Goal: Information Seeking & Learning: Learn about a topic

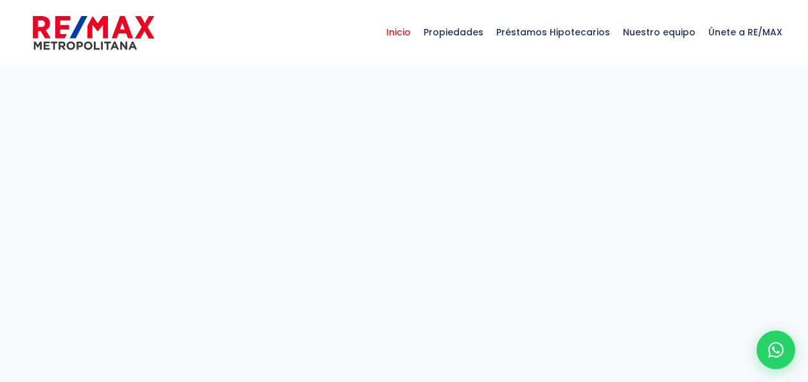
select select
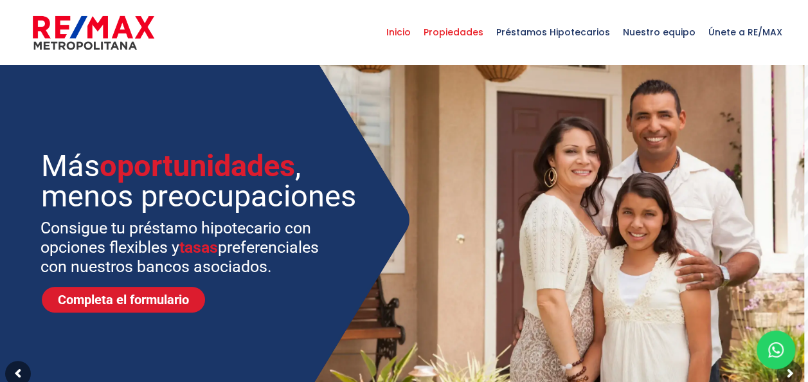
click at [486, 37] on span "Propiedades" at bounding box center [453, 32] width 73 height 39
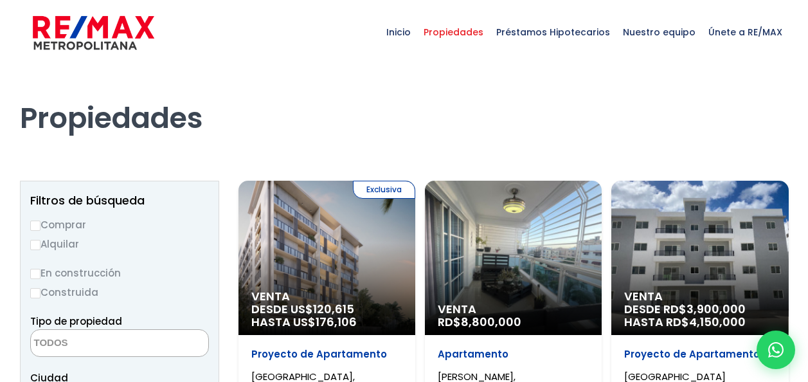
select select
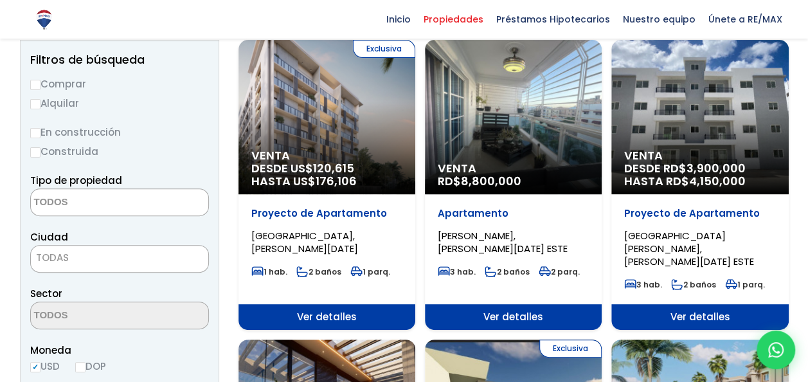
scroll to position [143, 0]
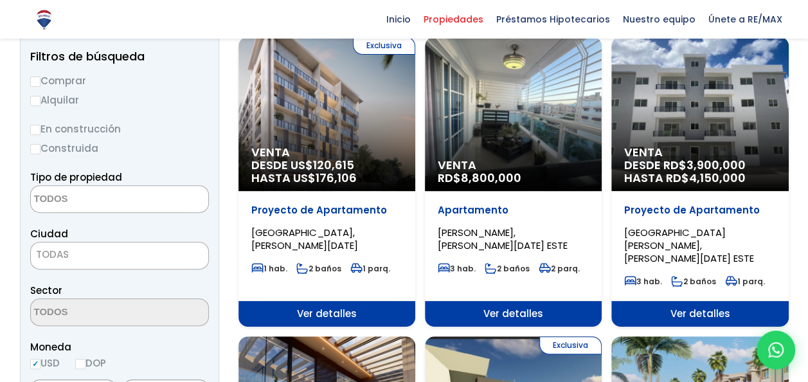
click at [35, 85] on input "Comprar" at bounding box center [35, 81] width 10 height 10
radio input "true"
click at [33, 153] on input "Construida" at bounding box center [35, 149] width 10 height 10
radio input "true"
click at [63, 202] on textarea "Search" at bounding box center [93, 200] width 125 height 28
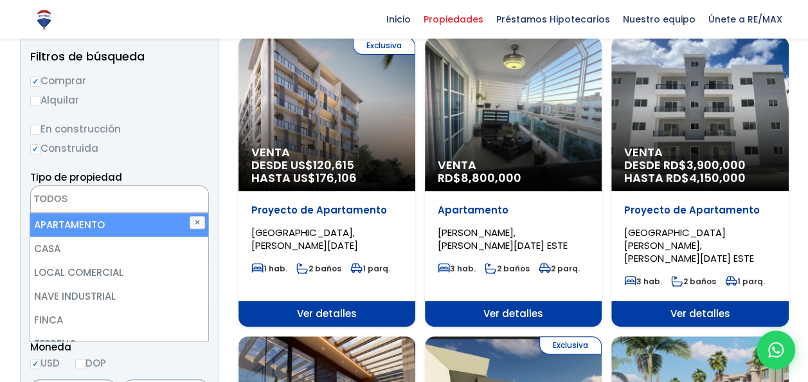
click at [66, 229] on li "APARTAMENTO" at bounding box center [119, 225] width 178 height 24
select select "apartment"
click at [202, 172] on div "Tipo de propiedad APARTAMENTO CASA LOCAL COMERCIAL NAVE INDUSTRIAL FINCA TERREN…" at bounding box center [119, 191] width 179 height 44
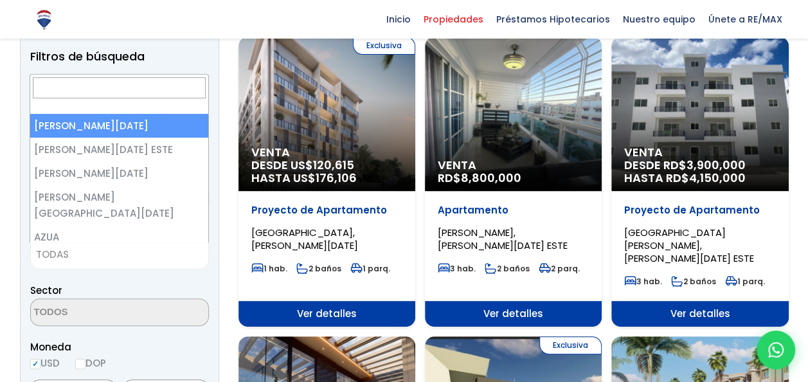
scroll to position [143, 0]
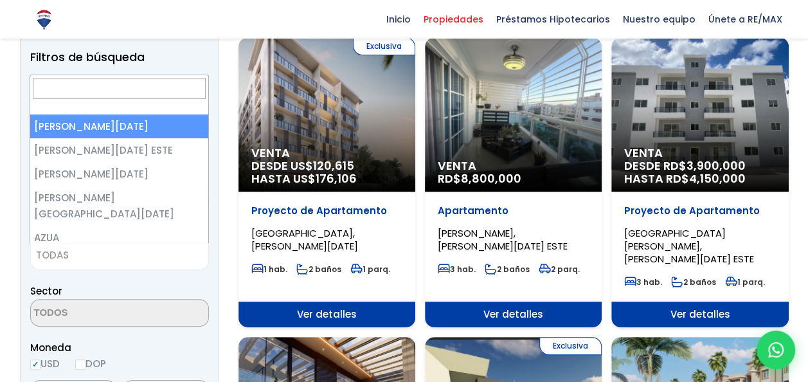
click at [82, 256] on span "TODAS" at bounding box center [119, 255] width 177 height 18
select select "1"
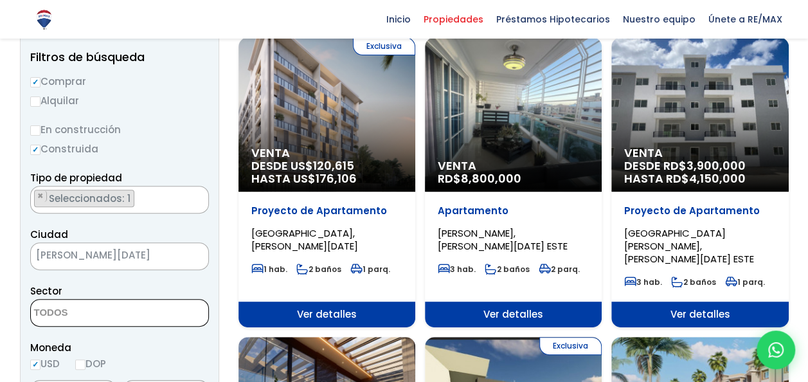
click at [84, 308] on textarea "Search" at bounding box center [93, 313] width 125 height 28
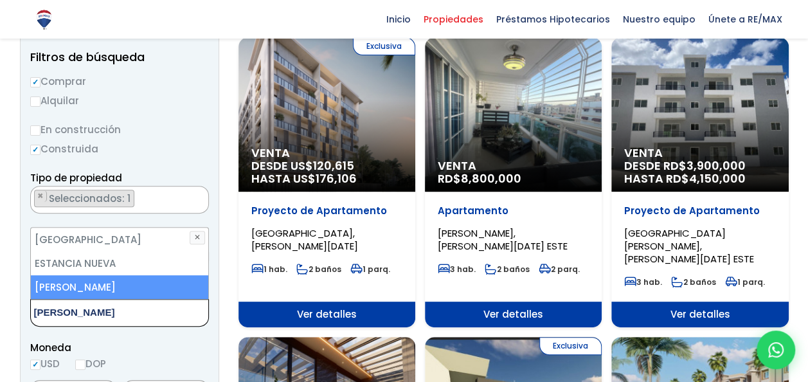
type textarea "eva"
click at [93, 287] on li "[PERSON_NAME]" at bounding box center [120, 287] width 178 height 24
select select "155"
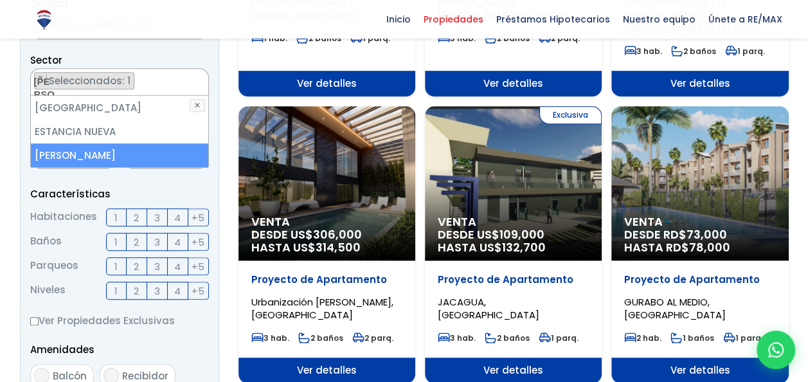
scroll to position [387, 0]
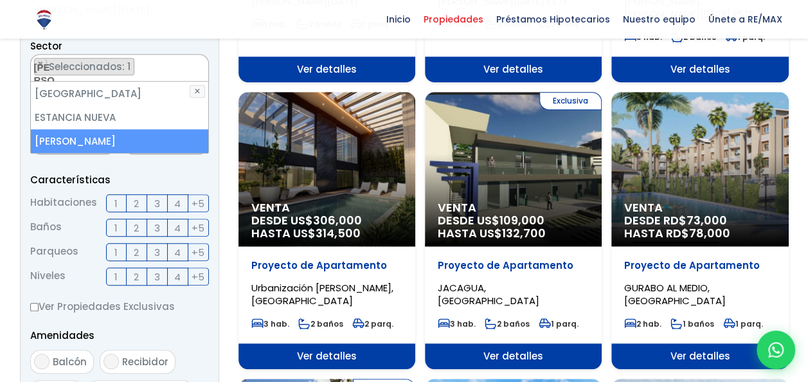
click at [161, 147] on li "[PERSON_NAME]" at bounding box center [120, 141] width 178 height 24
select select
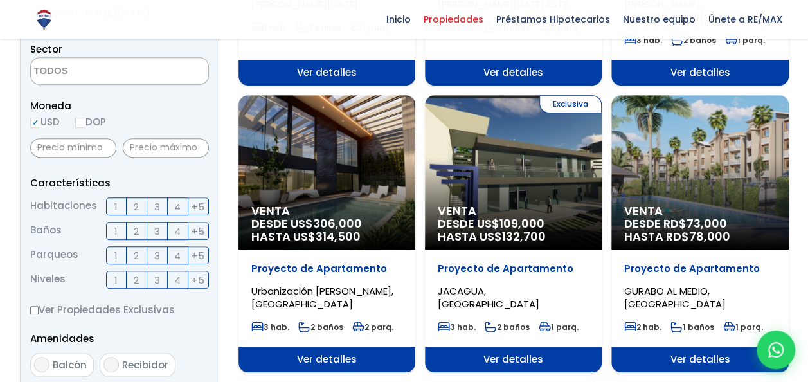
click at [163, 184] on form "Comprar Alquilar En construcción Construida Tipo de propiedad APARTAMENTO CASA …" at bounding box center [119, 244] width 179 height 825
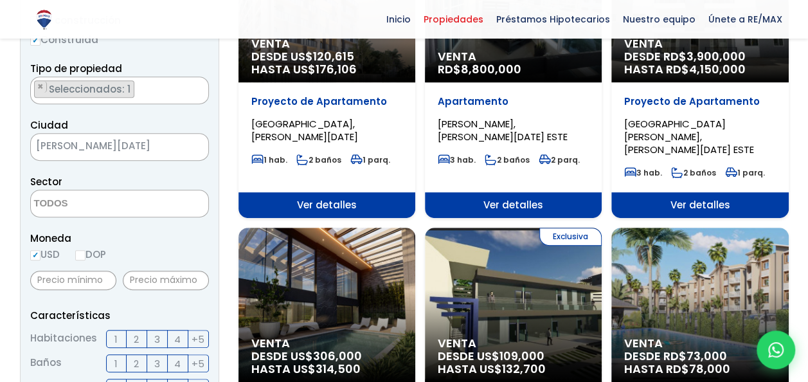
scroll to position [225, 0]
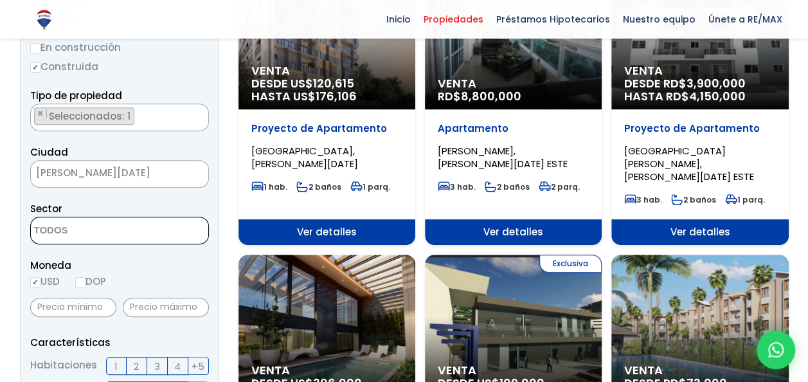
click at [93, 237] on textarea "Search" at bounding box center [93, 231] width 125 height 28
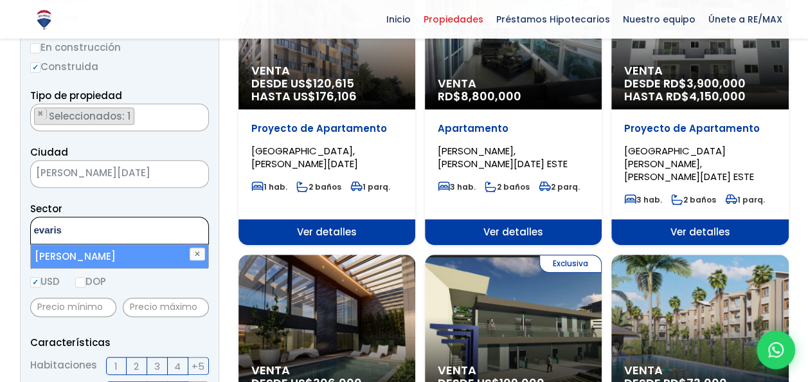
type textarea "evaris"
click at [118, 253] on li "[PERSON_NAME]" at bounding box center [120, 256] width 178 height 24
select select "155"
click at [123, 288] on div "Moneda USD DOP" at bounding box center [119, 274] width 179 height 35
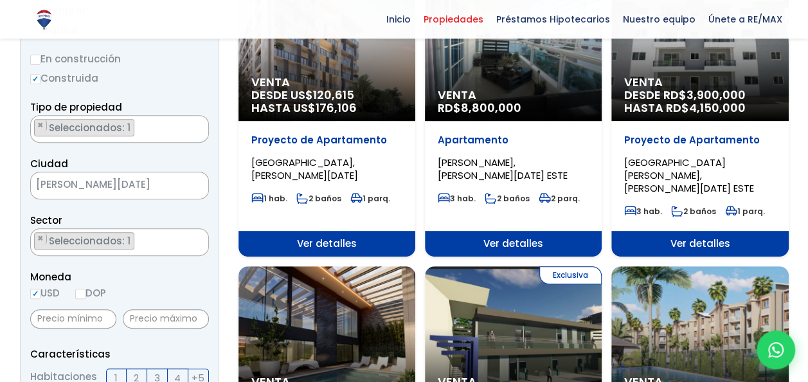
scroll to position [213, 0]
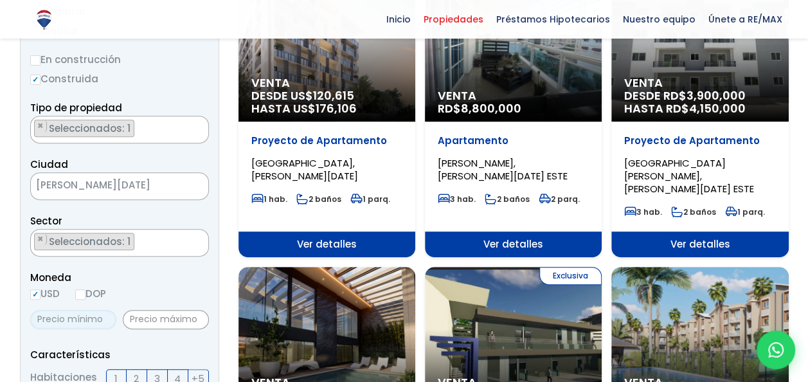
click at [103, 314] on input "text" at bounding box center [73, 319] width 86 height 19
type input "260,000"
click at [151, 319] on input "text" at bounding box center [166, 319] width 86 height 19
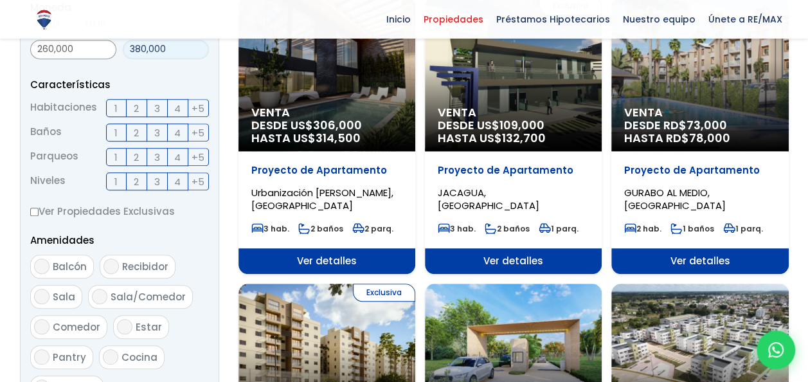
scroll to position [496, 0]
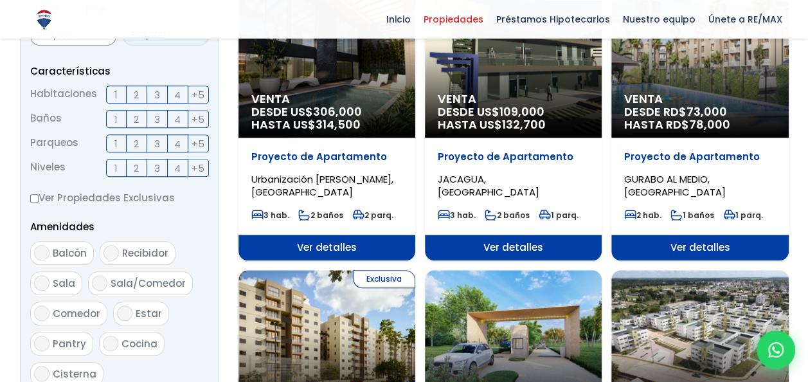
type input "380,000"
click at [157, 94] on span "3" at bounding box center [157, 95] width 6 height 16
click at [0, 0] on input "3" at bounding box center [0, 0] width 0 height 0
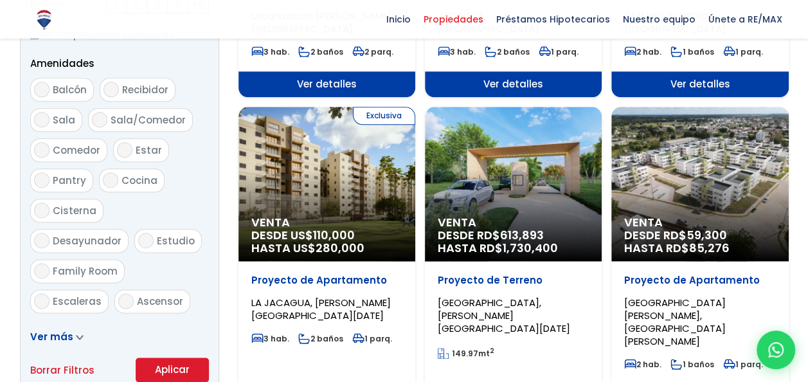
scroll to position [662, 0]
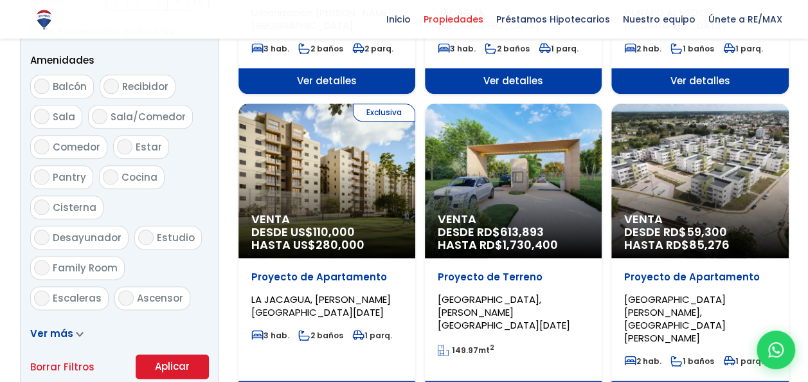
click at [75, 84] on span "Balcón" at bounding box center [70, 86] width 34 height 13
click at [49, 84] on input "Balcón" at bounding box center [41, 85] width 15 height 15
checkbox input "true"
click at [138, 233] on input "Estudio" at bounding box center [145, 236] width 15 height 15
checkbox input "true"
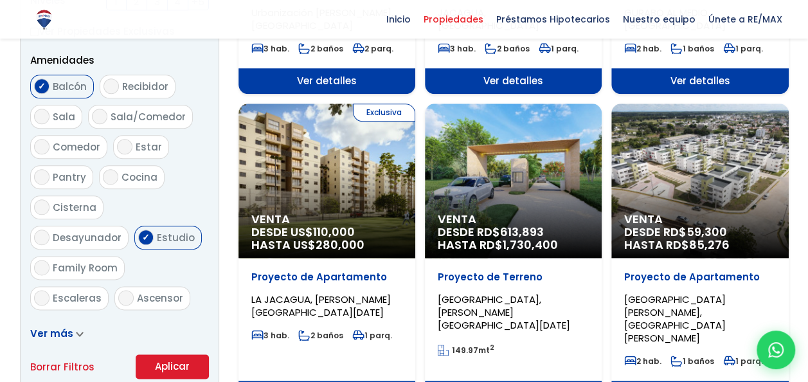
click at [49, 260] on input "Family Room" at bounding box center [41, 267] width 15 height 15
checkbox input "true"
click at [122, 290] on input "Ascensor" at bounding box center [125, 297] width 15 height 15
checkbox input "true"
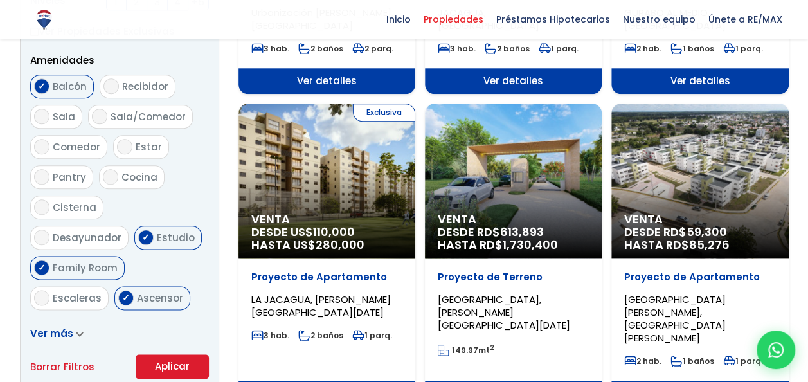
click at [84, 321] on span "Terraza techada" at bounding box center [95, 327] width 85 height 13
click at [49, 320] on input "Terraza techada" at bounding box center [41, 327] width 15 height 15
checkbox input "true"
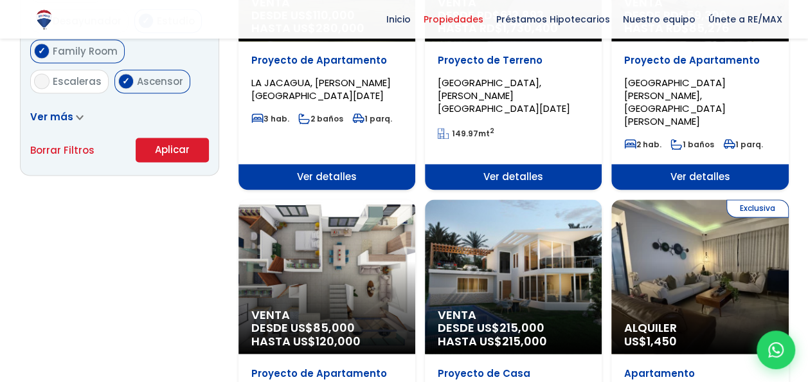
scroll to position [882, 0]
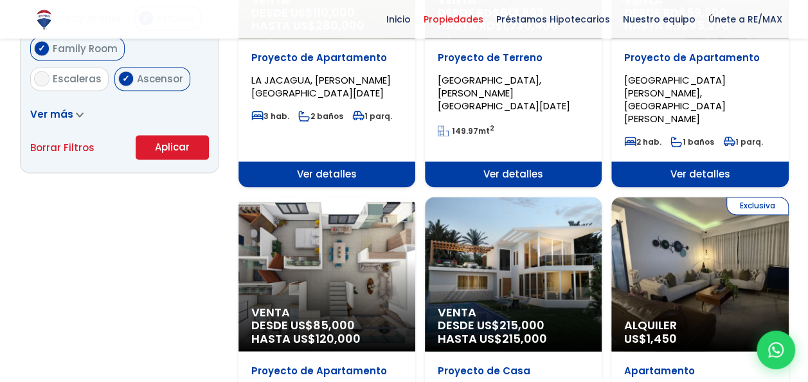
click at [170, 138] on button "Aplicar" at bounding box center [172, 147] width 73 height 24
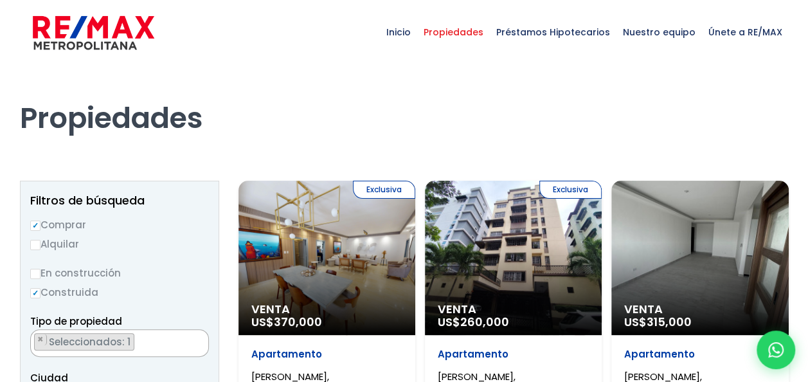
scroll to position [1223, 0]
select select "155"
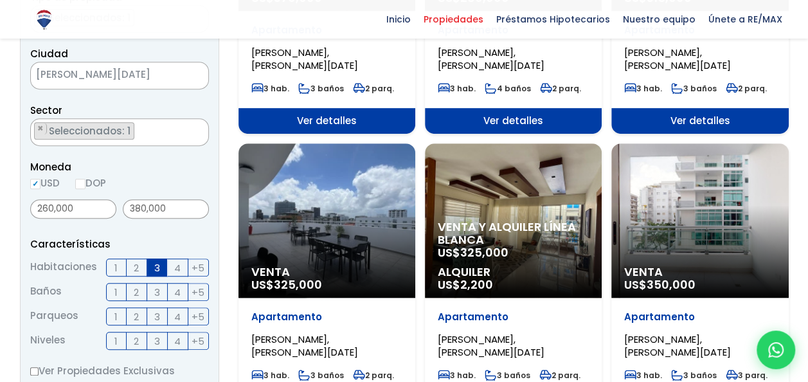
scroll to position [333, 0]
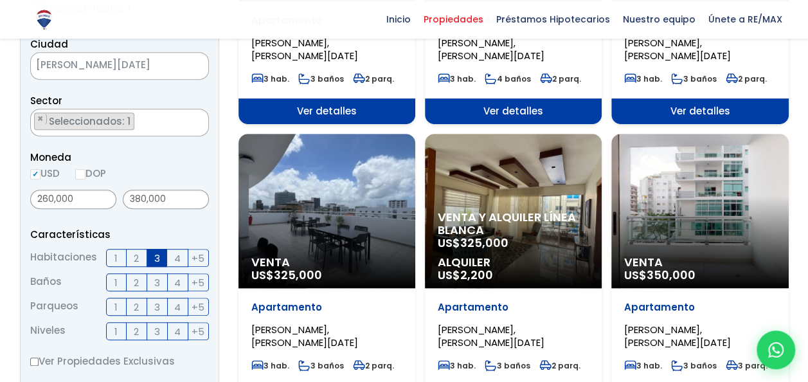
click at [346, 227] on div "Venta US$ 325,000" at bounding box center [326, 211] width 177 height 154
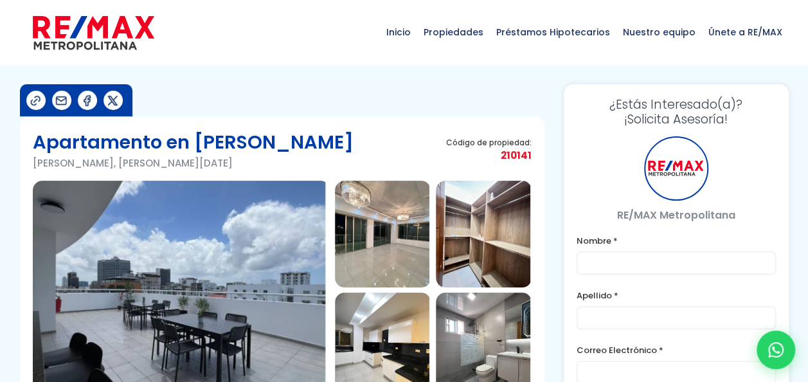
type input "[PERSON_NAME]"
type input "[PERSON_NAME][EMAIL_ADDRESS][DOMAIN_NAME]"
type input "8093602622"
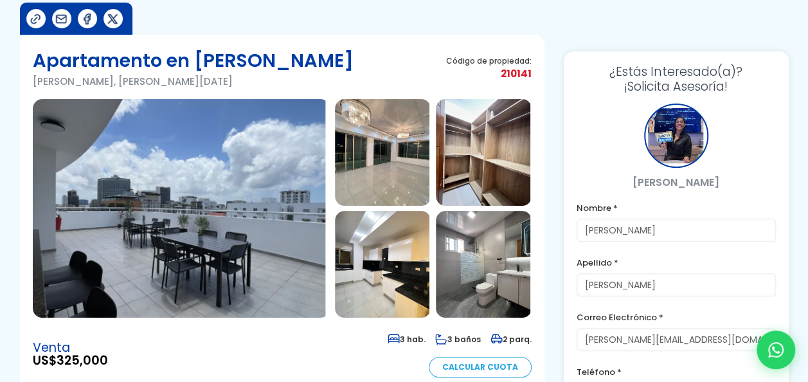
scroll to position [42, 0]
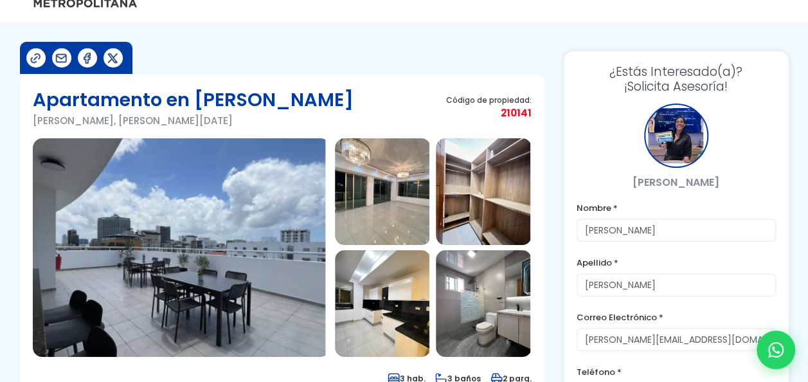
click at [384, 212] on img at bounding box center [383, 191] width 96 height 107
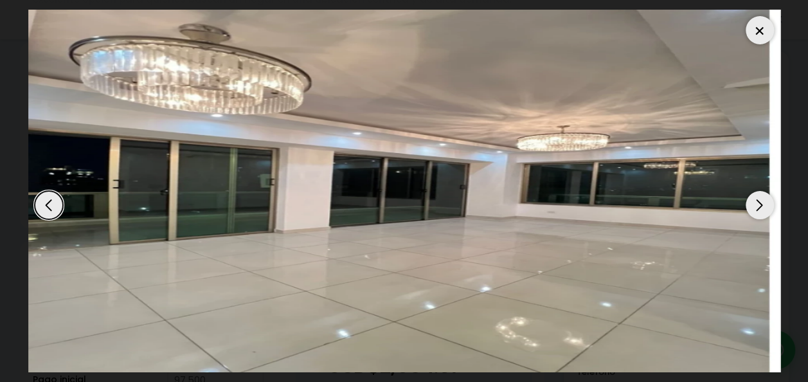
scroll to position [649, 0]
click at [764, 204] on div "Next slide" at bounding box center [759, 205] width 28 height 28
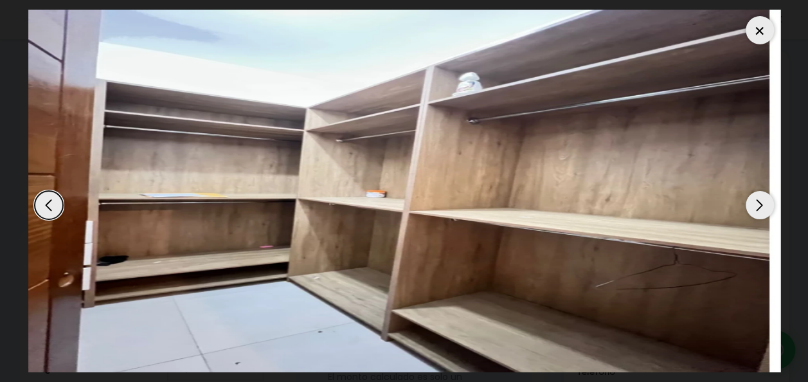
click at [764, 204] on div "Next slide" at bounding box center [759, 205] width 28 height 28
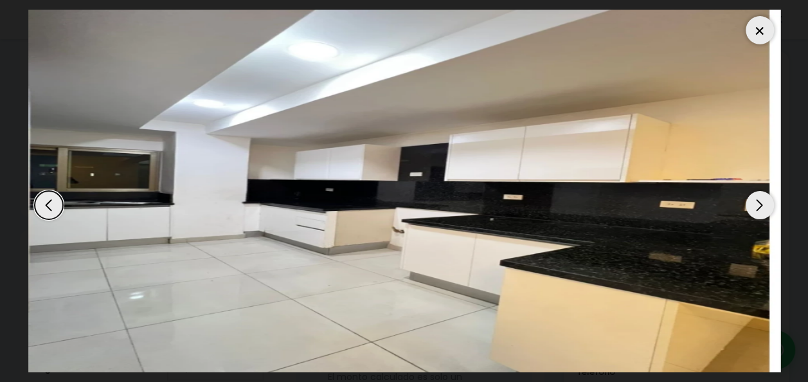
click at [764, 204] on div "Next slide" at bounding box center [759, 205] width 28 height 28
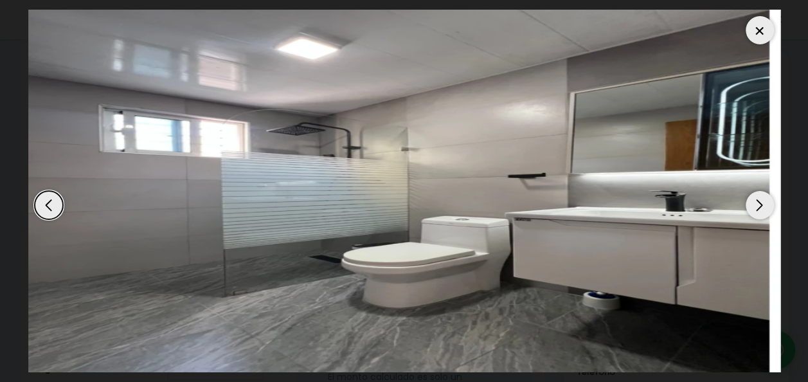
click at [764, 204] on div "Next slide" at bounding box center [759, 205] width 28 height 28
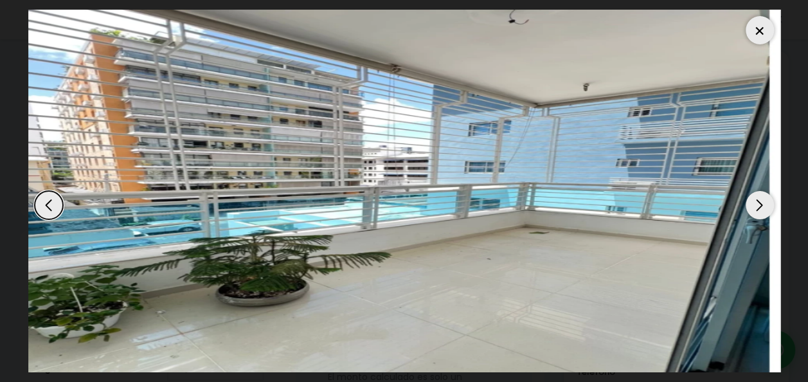
click at [764, 204] on div "Next slide" at bounding box center [759, 205] width 28 height 28
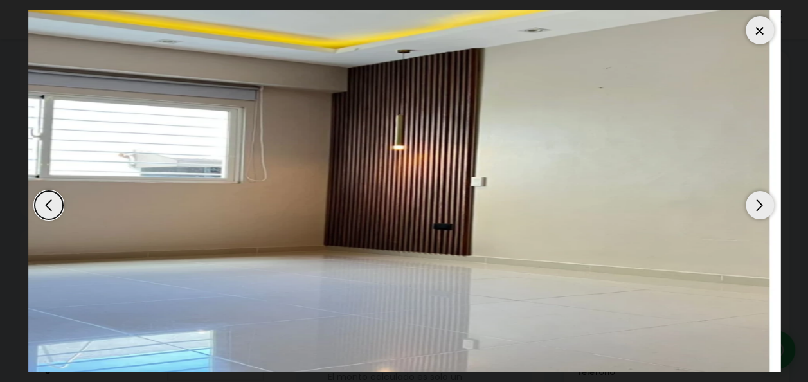
click at [764, 204] on div "Next slide" at bounding box center [759, 205] width 28 height 28
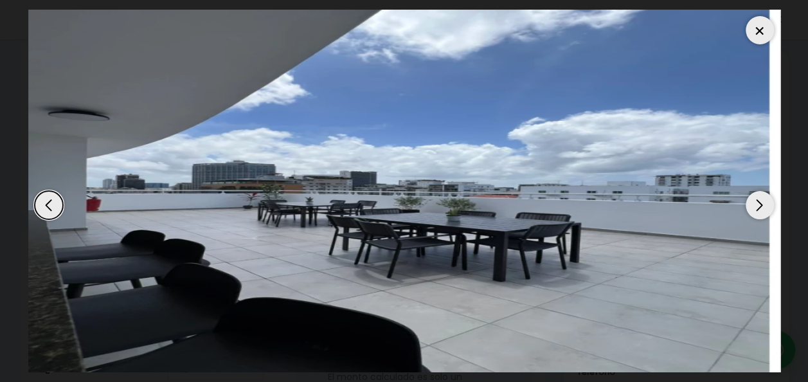
click at [764, 204] on div "Next slide" at bounding box center [759, 205] width 28 height 28
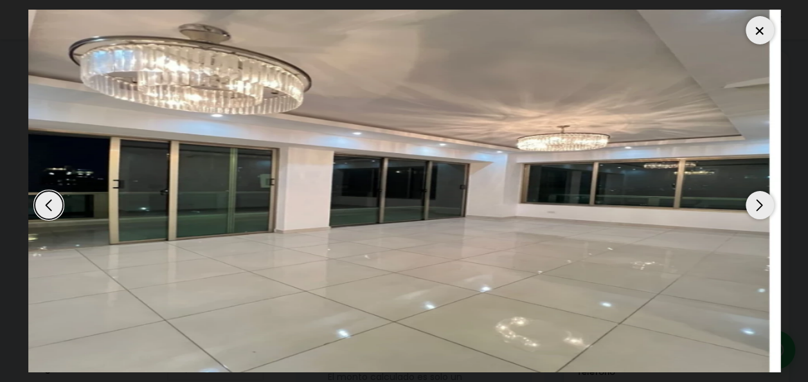
click at [763, 33] on div at bounding box center [759, 30] width 28 height 28
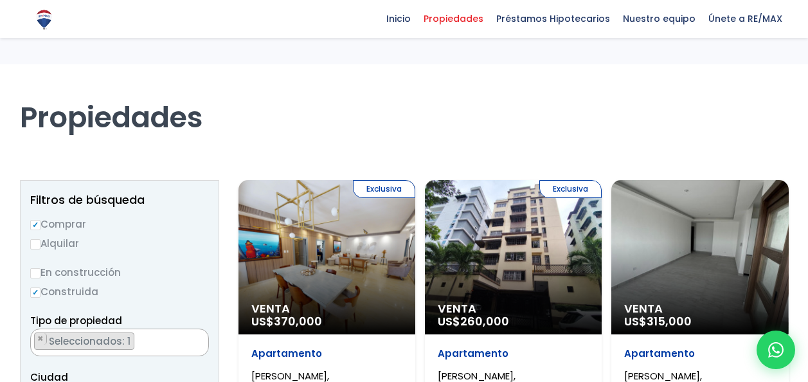
select select "155"
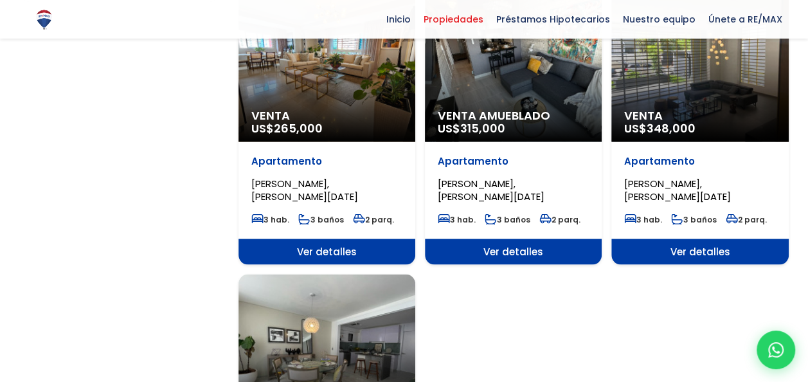
scroll to position [1062, 0]
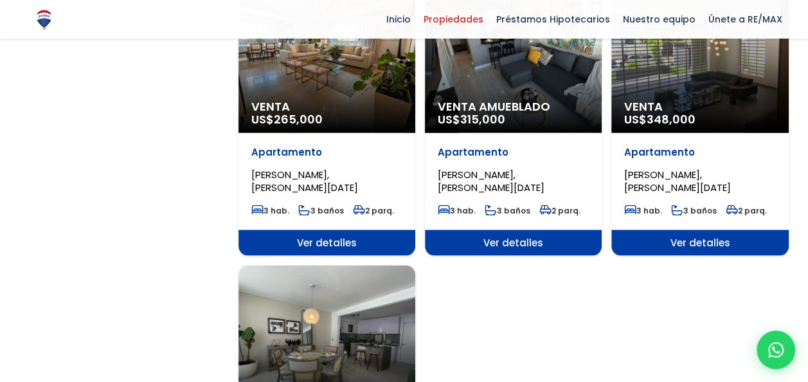
click at [725, 84] on div "Venta US$ 348,000" at bounding box center [699, 55] width 177 height 154
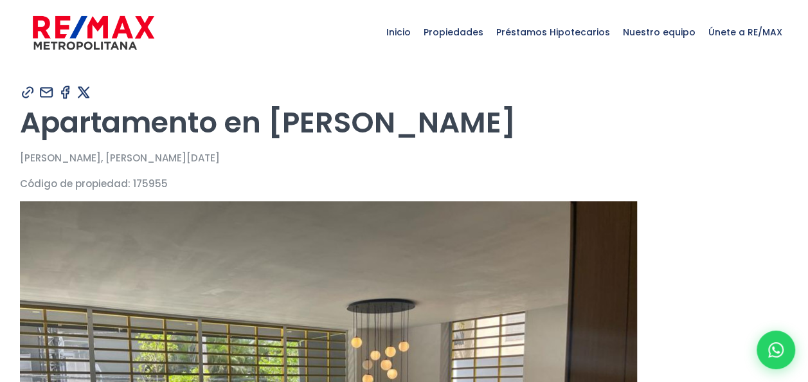
type input "[PERSON_NAME]"
type input "[PERSON_NAME][EMAIL_ADDRESS][DOMAIN_NAME]"
type input "8093602622"
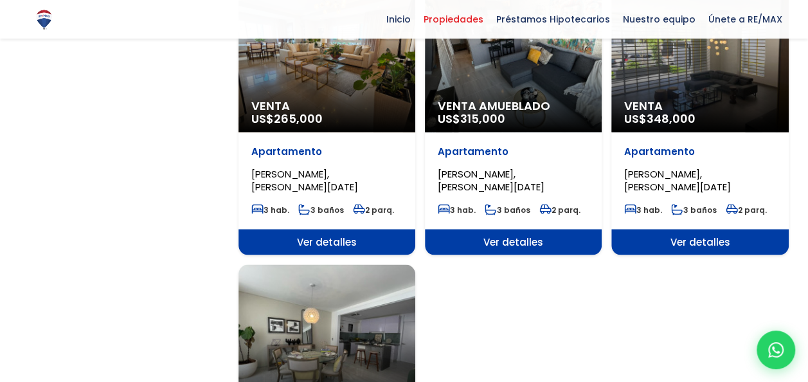
scroll to position [1062, 0]
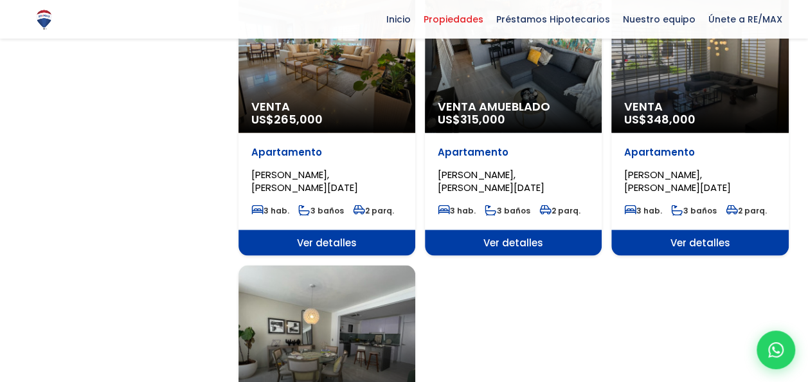
select select "155"
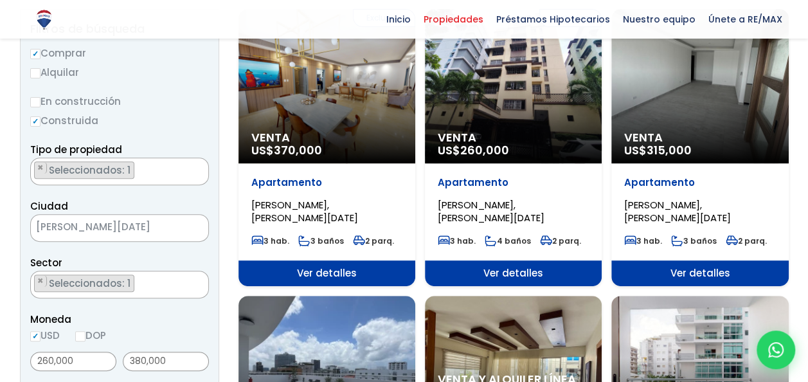
scroll to position [103, 0]
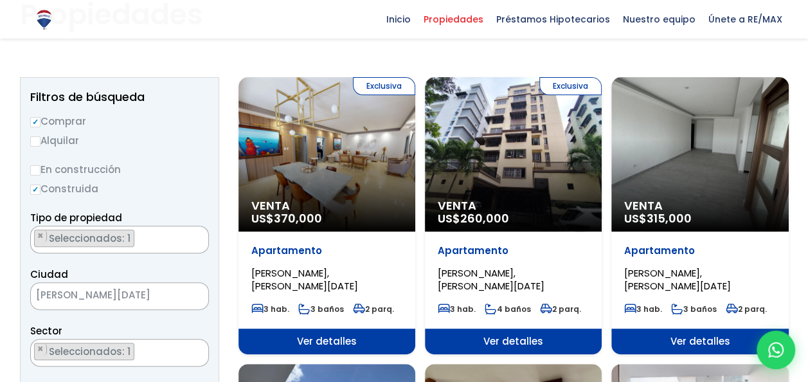
click at [462, 111] on div "Exclusiva Venta US$ 260,000" at bounding box center [513, 154] width 177 height 154
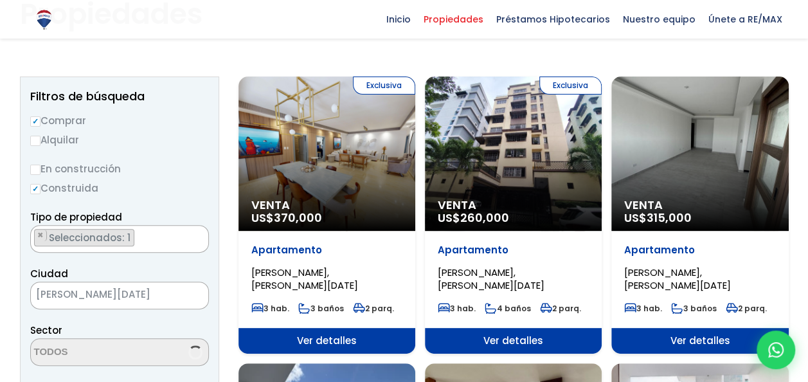
select select "155"
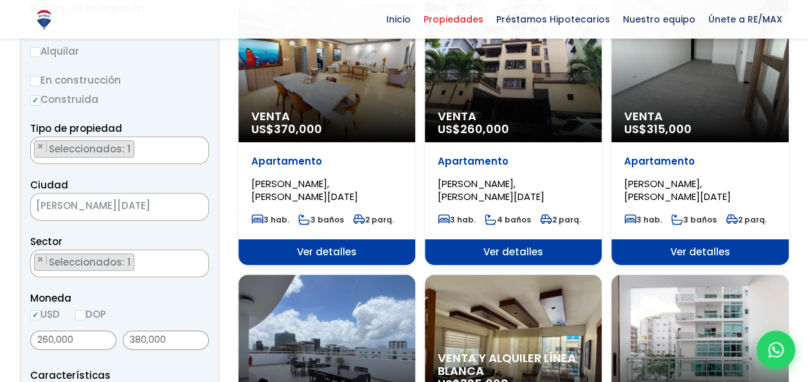
scroll to position [148, 0]
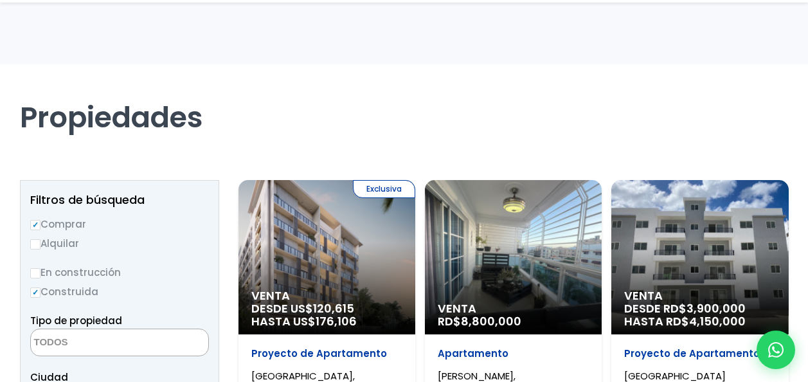
select select "1"
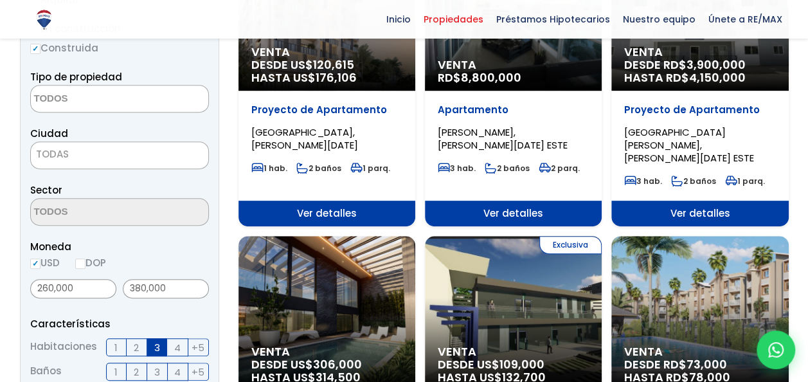
scroll to position [260, 0]
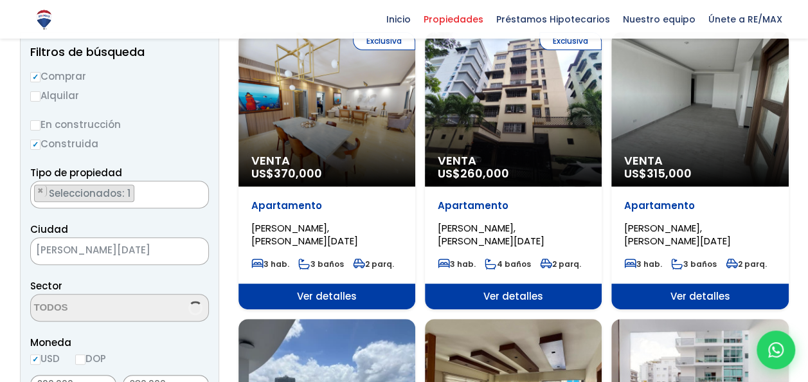
scroll to position [1223, 0]
select select "155"
click at [150, 195] on ul "× Seleccionados: 1" at bounding box center [111, 195] width 161 height 28
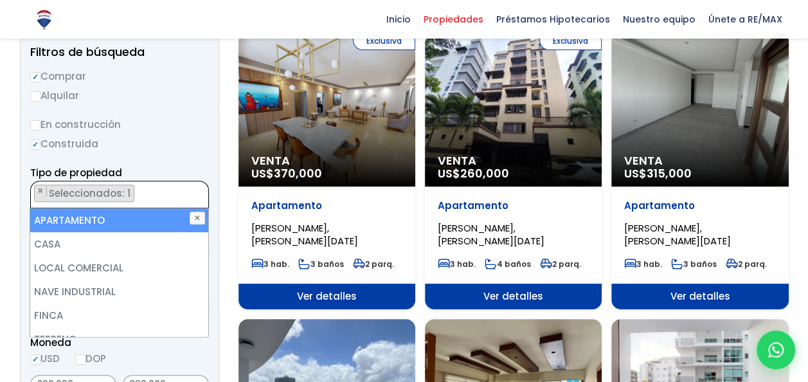
click at [150, 195] on ul "× Seleccionados: 1" at bounding box center [111, 195] width 161 height 28
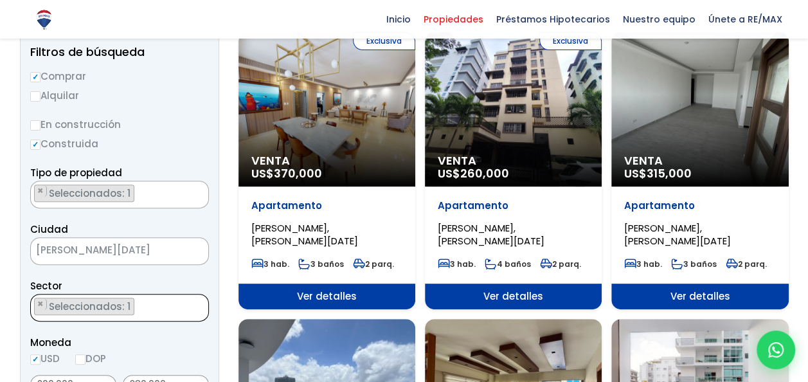
click at [140, 303] on ul "× Seleccionados: 1" at bounding box center [111, 308] width 161 height 28
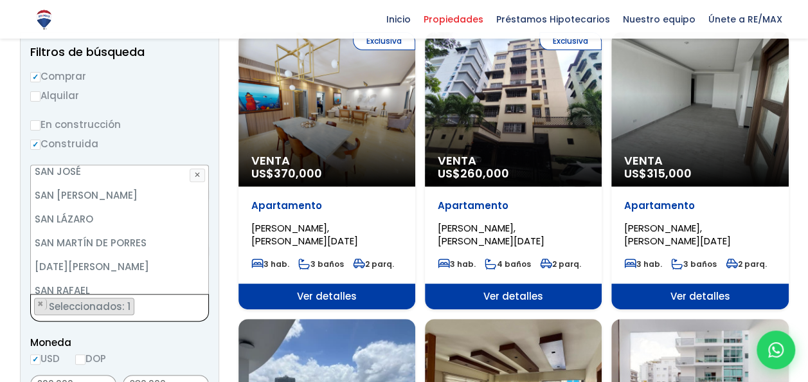
scroll to position [6133, 0]
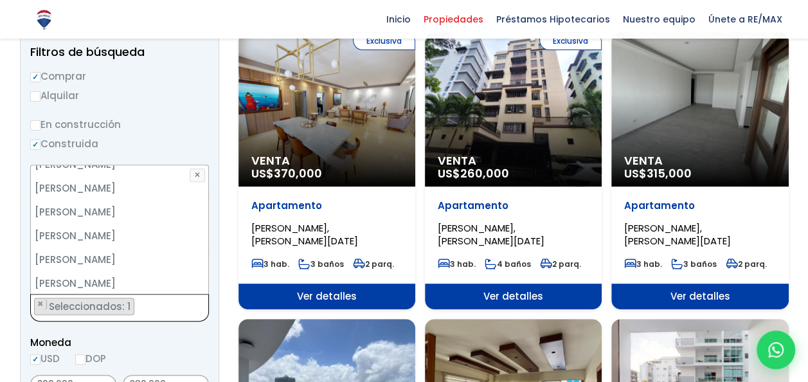
click at [182, 302] on ul "× Seleccionados: 1" at bounding box center [111, 308] width 161 height 28
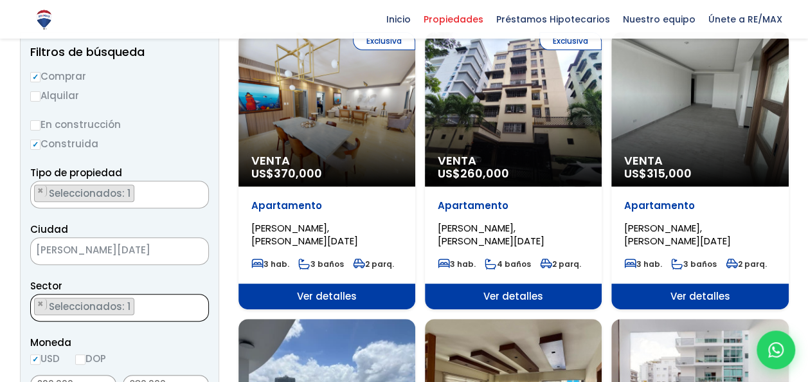
click at [157, 308] on ul "× Seleccionados: 1" at bounding box center [111, 308] width 161 height 28
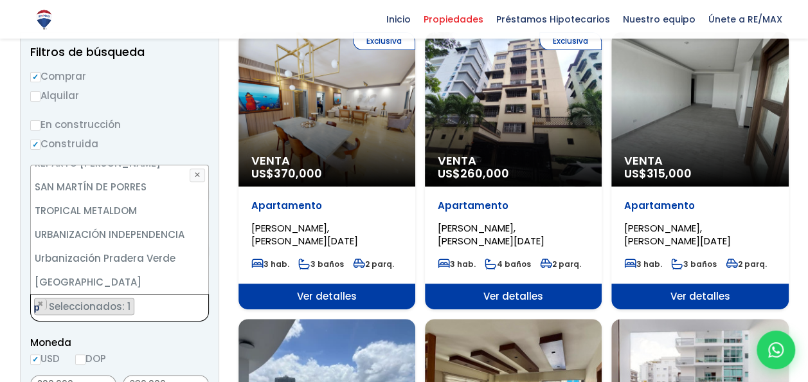
scroll to position [0, 0]
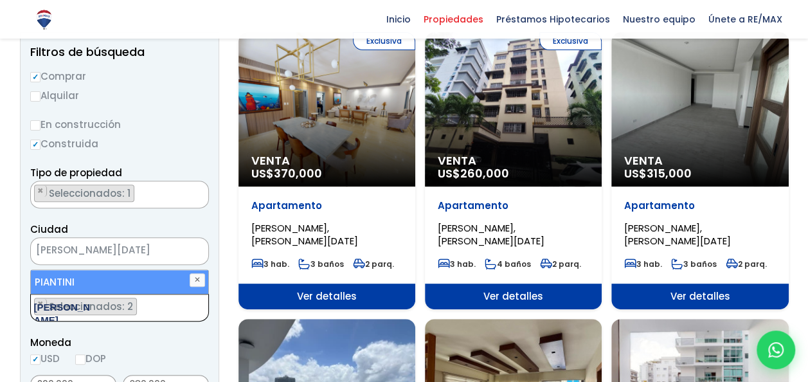
type textarea "piantini"
click at [153, 312] on ul "× Seleccionados: 2 × Seleccionados: 2" at bounding box center [111, 308] width 161 height 28
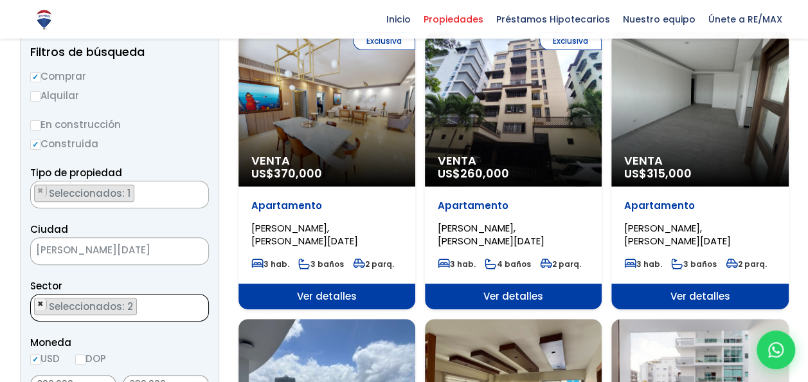
click at [40, 301] on span "×" at bounding box center [40, 304] width 6 height 12
select select "156"
click at [39, 301] on span "×" at bounding box center [40, 304] width 6 height 12
select select
click at [82, 307] on textarea "Search" at bounding box center [93, 308] width 125 height 28
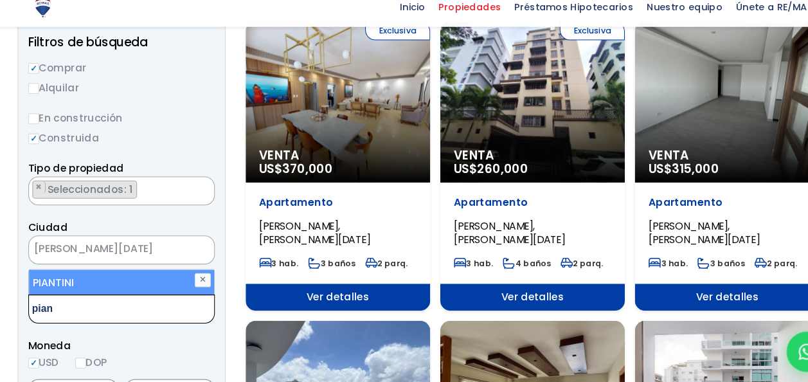
scroll to position [147, 0]
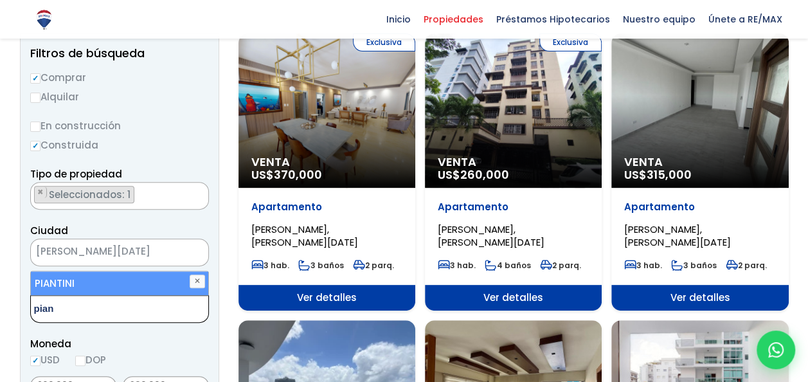
type textarea "pian"
click at [74, 283] on li "PIANTINI" at bounding box center [120, 283] width 178 height 24
select select "156"
click at [74, 283] on li "PIANTINI" at bounding box center [120, 283] width 178 height 24
select select
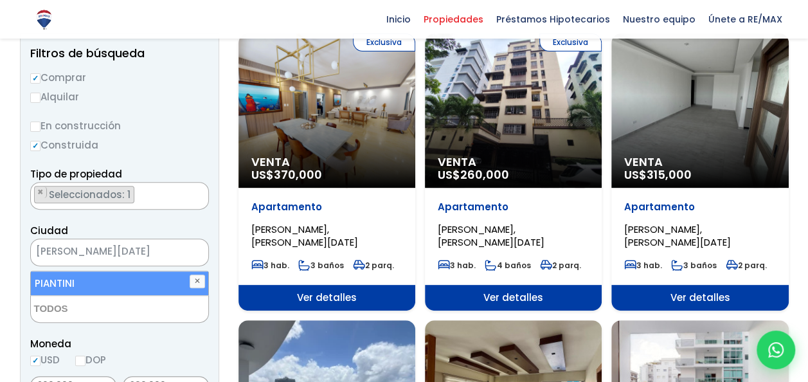
click at [136, 344] on span "Moneda" at bounding box center [119, 343] width 179 height 16
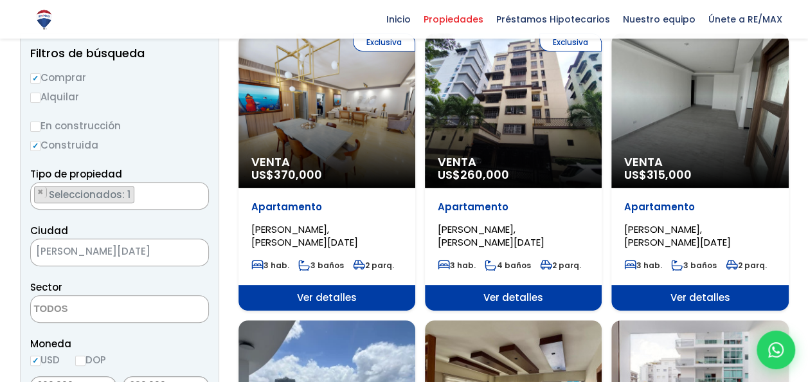
click at [133, 301] on textarea "Search" at bounding box center [93, 310] width 125 height 28
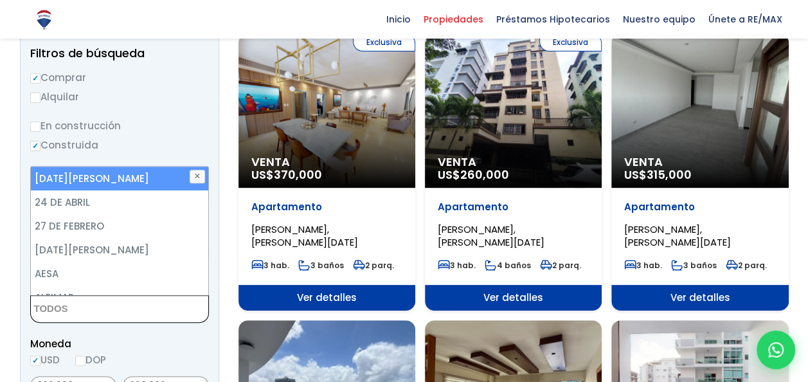
click at [133, 301] on textarea "Search" at bounding box center [93, 310] width 125 height 28
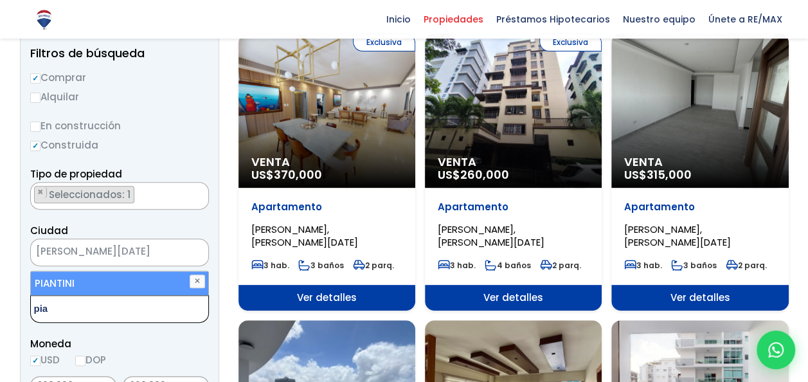
type textarea "pia"
click at [147, 281] on li "PIANTINI" at bounding box center [120, 283] width 178 height 24
select select "156"
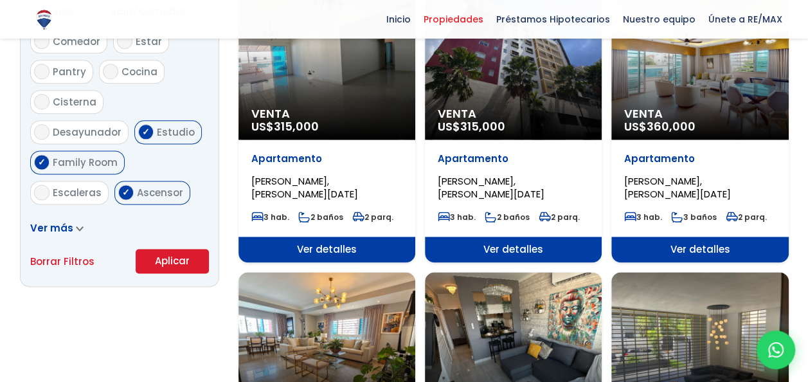
scroll to position [838, 0]
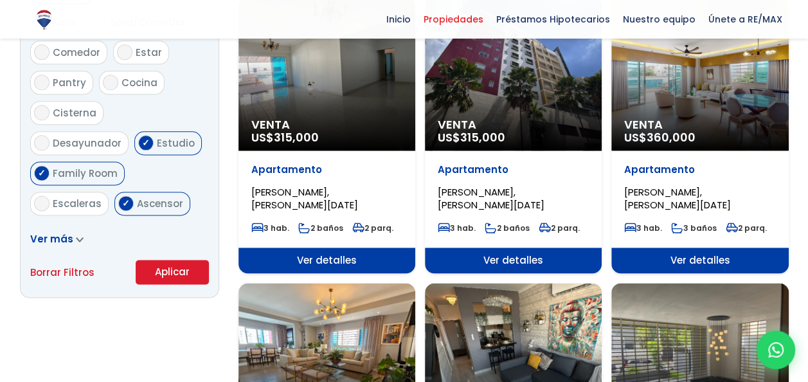
scroll to position [754, 0]
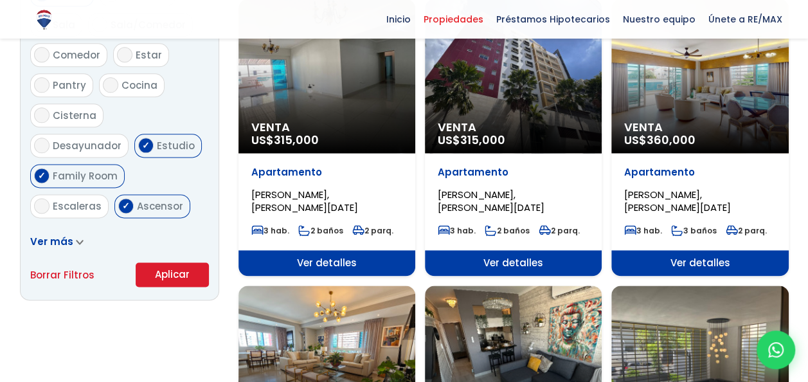
click at [162, 266] on button "Aplicar" at bounding box center [172, 274] width 73 height 24
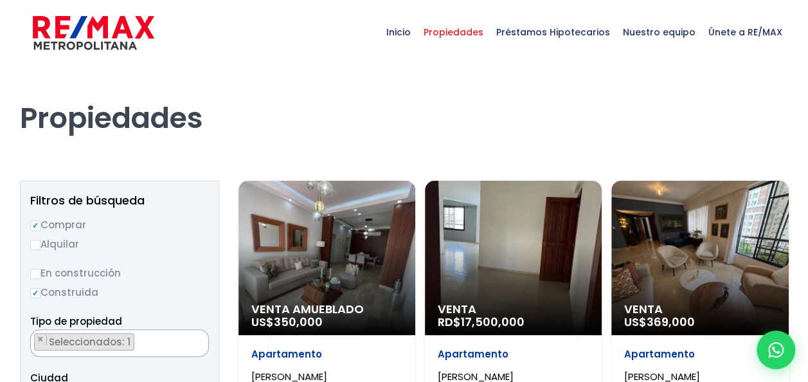
select select "156"
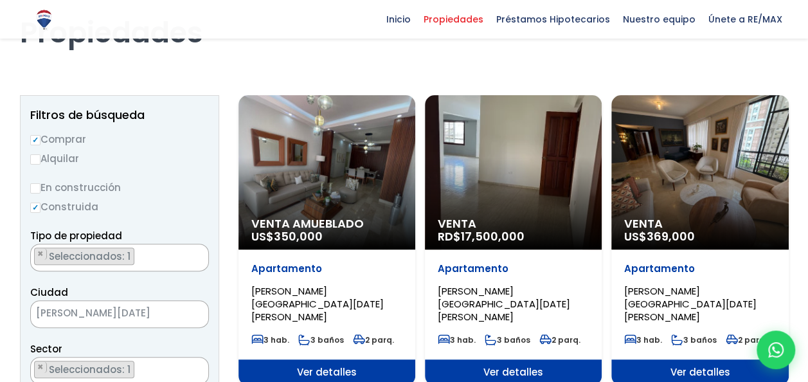
scroll to position [87, 0]
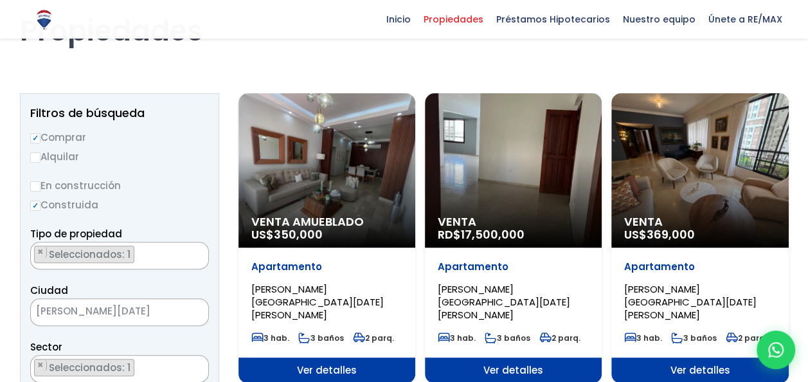
click at [359, 195] on div "Venta Amueblado US$ 350,000" at bounding box center [326, 170] width 177 height 154
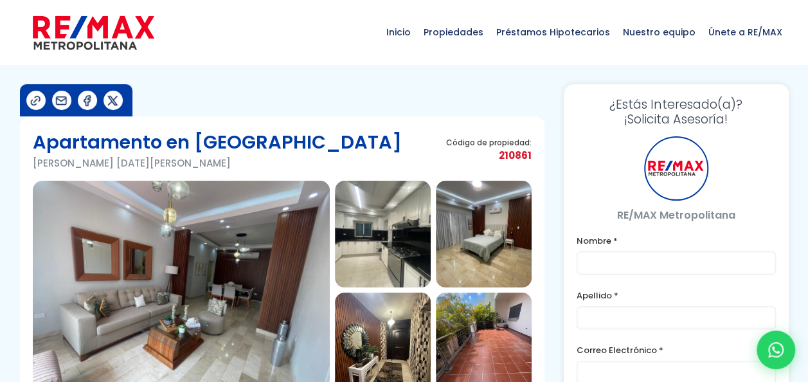
type input "[PERSON_NAME]"
type input "[PERSON_NAME][EMAIL_ADDRESS][DOMAIN_NAME]"
type input "8093602622"
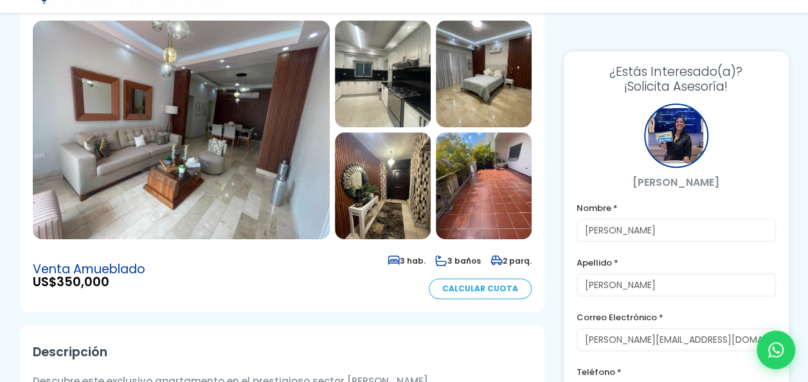
scroll to position [165, 0]
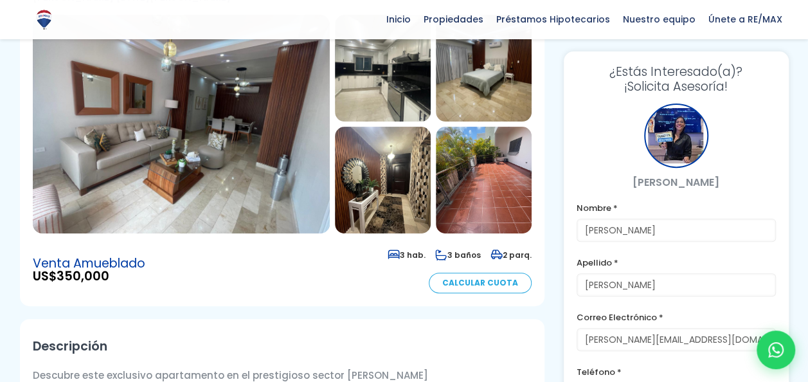
click at [159, 145] on img at bounding box center [181, 124] width 297 height 218
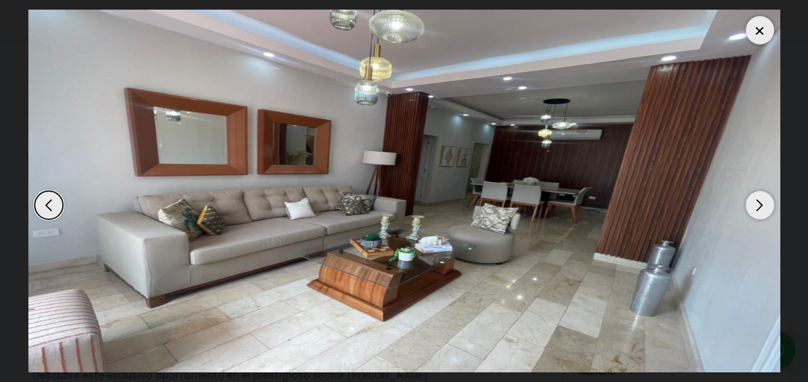
click at [760, 209] on div "Next slide" at bounding box center [759, 205] width 28 height 28
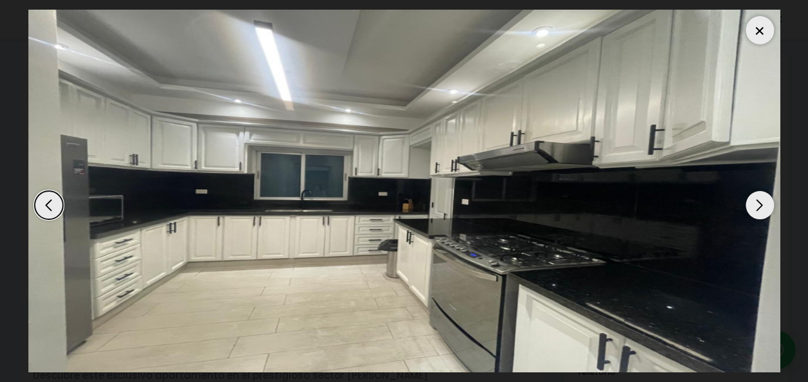
click at [760, 209] on div "Next slide" at bounding box center [759, 205] width 28 height 28
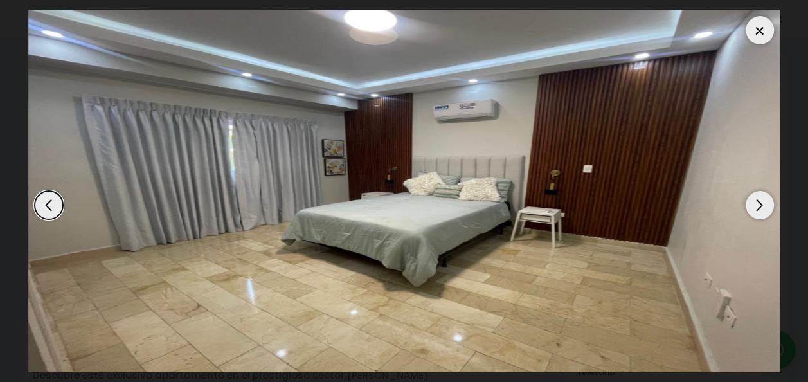
click at [760, 209] on div "Next slide" at bounding box center [759, 205] width 28 height 28
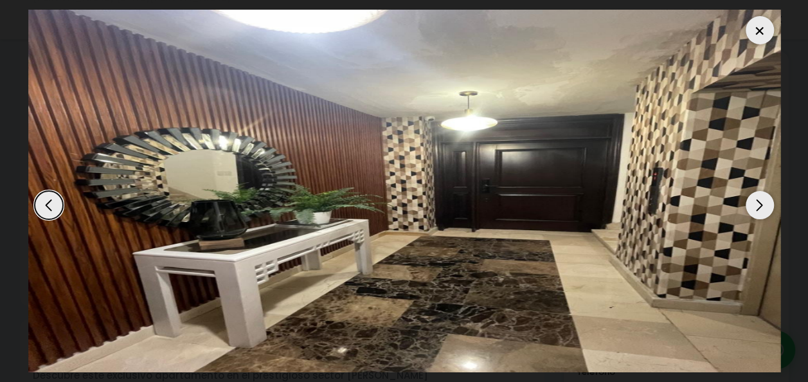
click at [760, 209] on div "Next slide" at bounding box center [759, 205] width 28 height 28
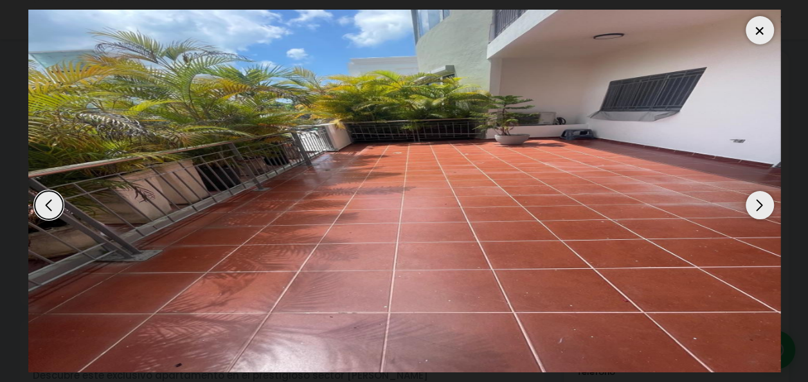
click at [760, 209] on div "Next slide" at bounding box center [759, 205] width 28 height 28
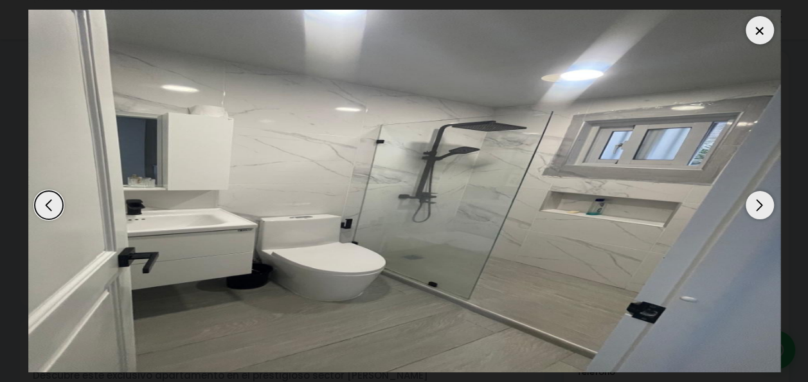
click at [760, 209] on div "Next slide" at bounding box center [759, 205] width 28 height 28
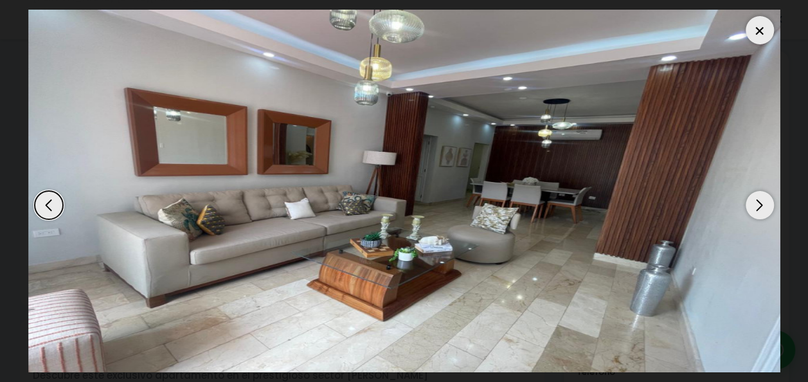
click at [760, 209] on div "Next slide" at bounding box center [759, 205] width 28 height 28
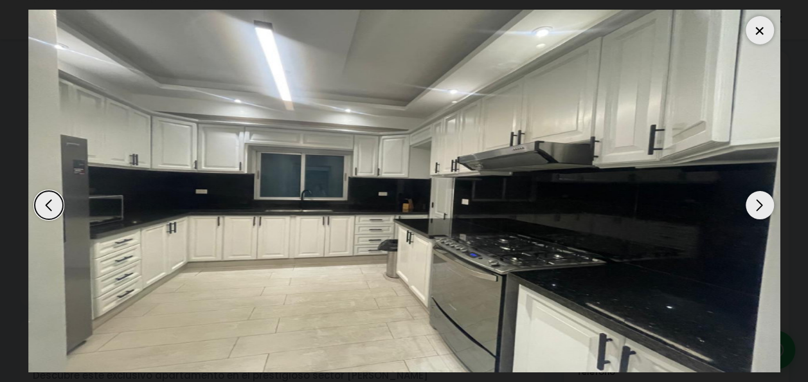
click at [760, 209] on div "Next slide" at bounding box center [759, 205] width 28 height 28
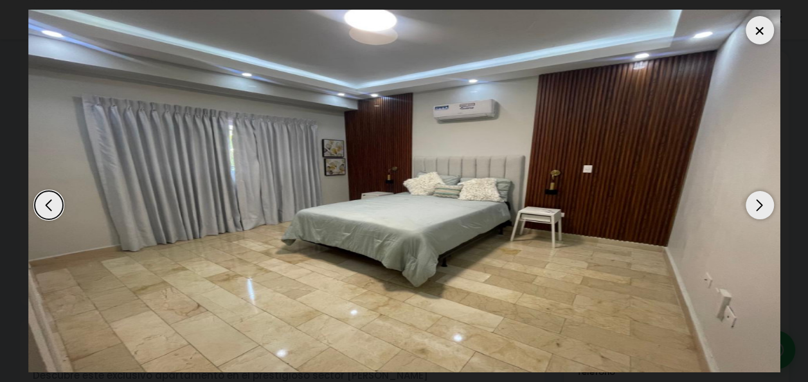
click at [761, 32] on div at bounding box center [759, 30] width 28 height 28
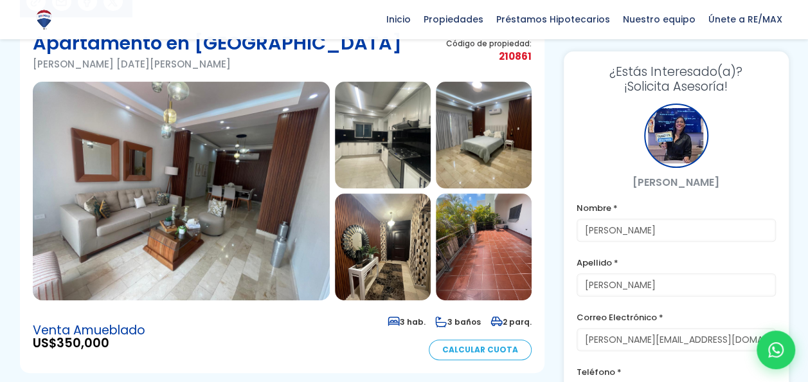
scroll to position [53, 0]
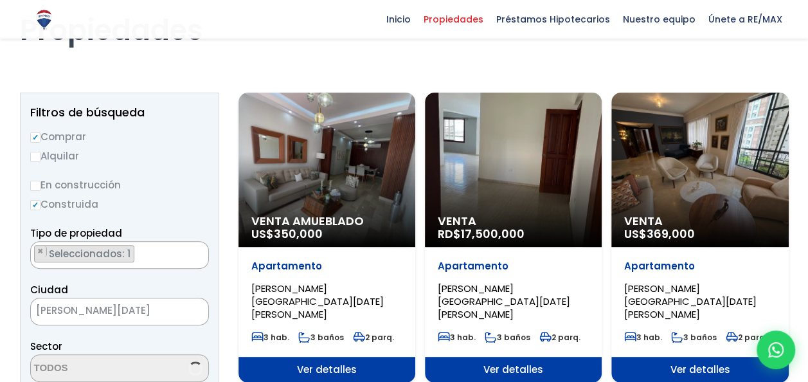
select select "156"
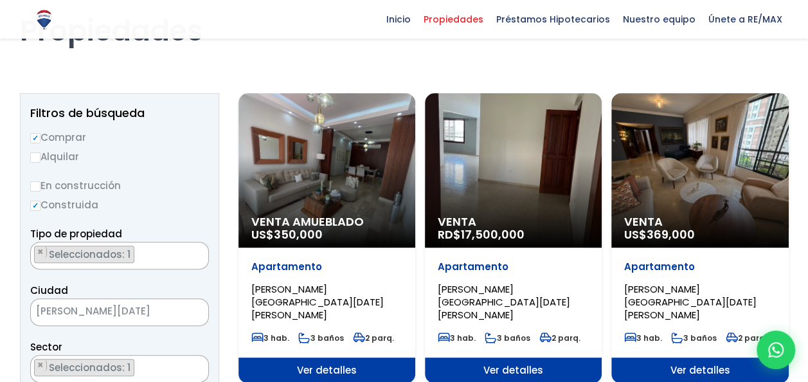
click at [477, 206] on div "Venta RD$ 17,500,000" at bounding box center [513, 170] width 177 height 154
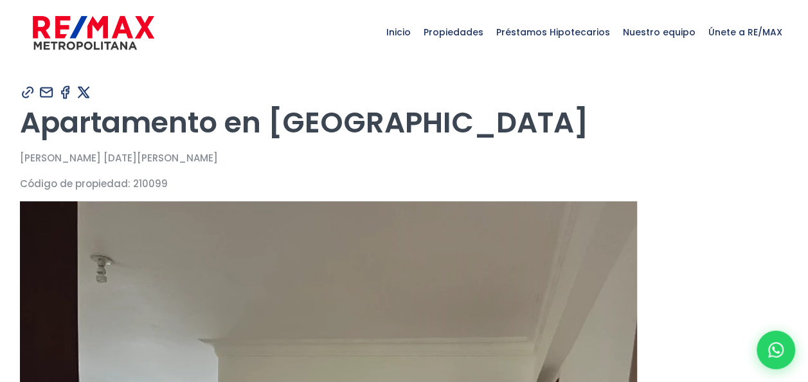
type input "[PERSON_NAME]"
type input "[PERSON_NAME][EMAIL_ADDRESS][DOMAIN_NAME]"
type input "8093602622"
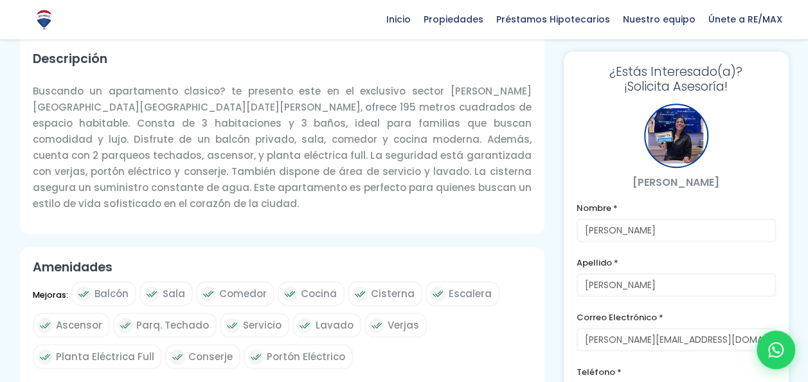
scroll to position [436, 0]
